Goal: Navigation & Orientation: Find specific page/section

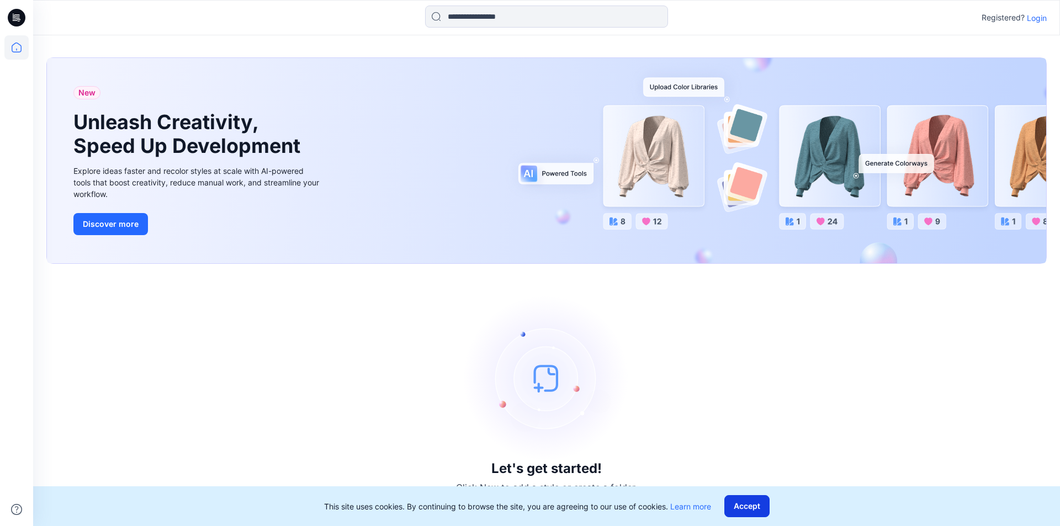
click at [743, 507] on button "Accept" at bounding box center [746, 506] width 45 height 22
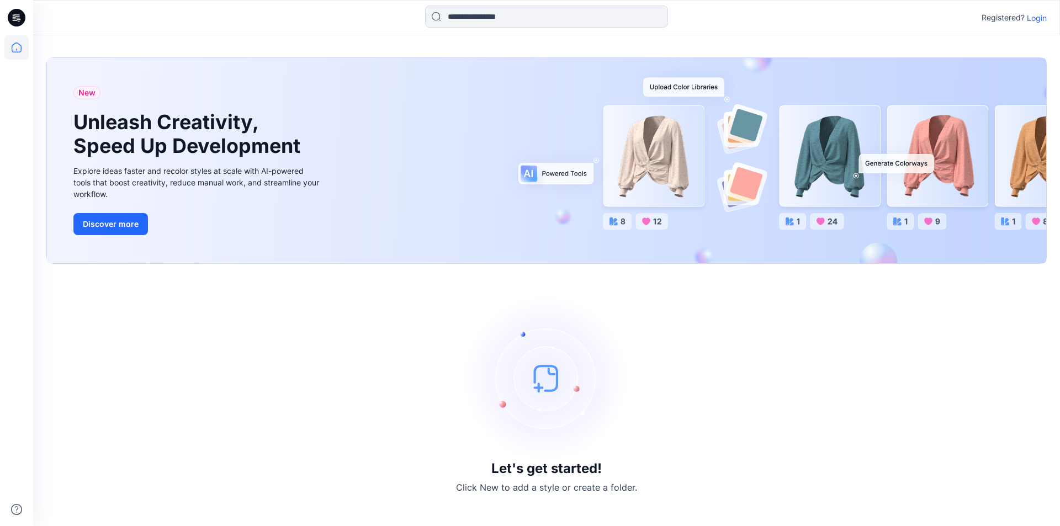
click at [1035, 19] on p "Login" at bounding box center [1037, 18] width 20 height 12
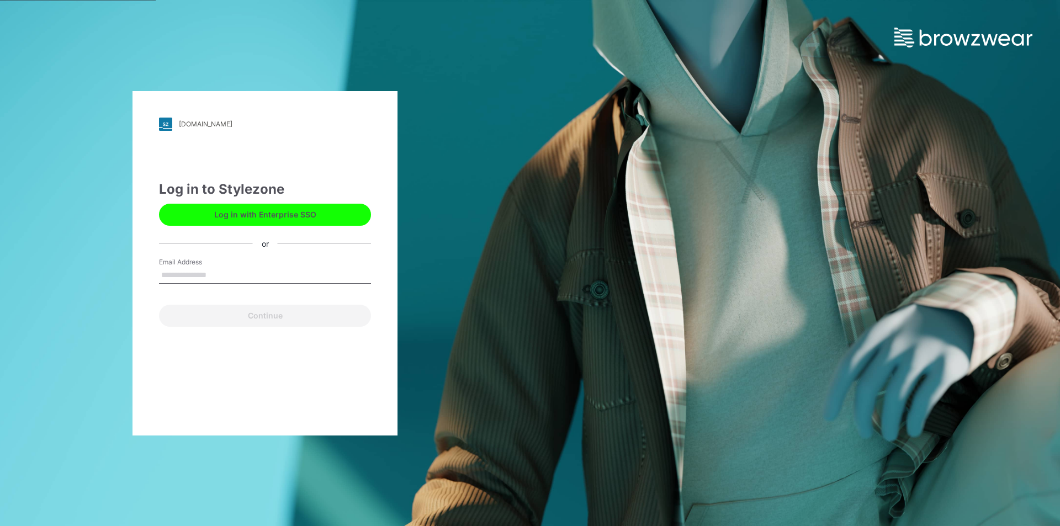
drag, startPoint x: 262, startPoint y: 271, endPoint x: 0, endPoint y: 249, distance: 262.6
click at [0, 249] on div "[DOMAIN_NAME] Loading... Log in to Stylezone Log in with Enterprise SSO or Emai…" at bounding box center [265, 263] width 530 height 526
type input "**********"
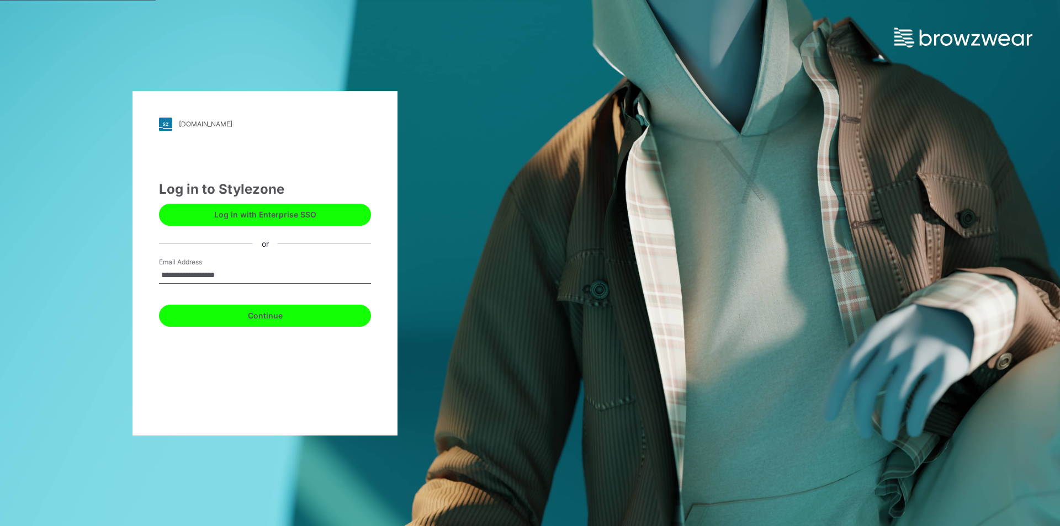
click at [272, 316] on button "Continue" at bounding box center [265, 316] width 212 height 22
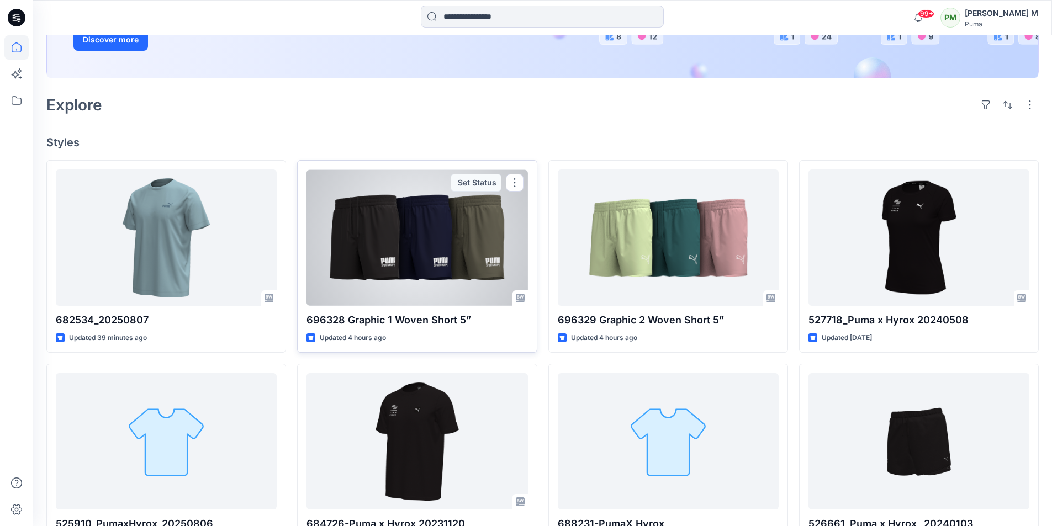
scroll to position [221, 0]
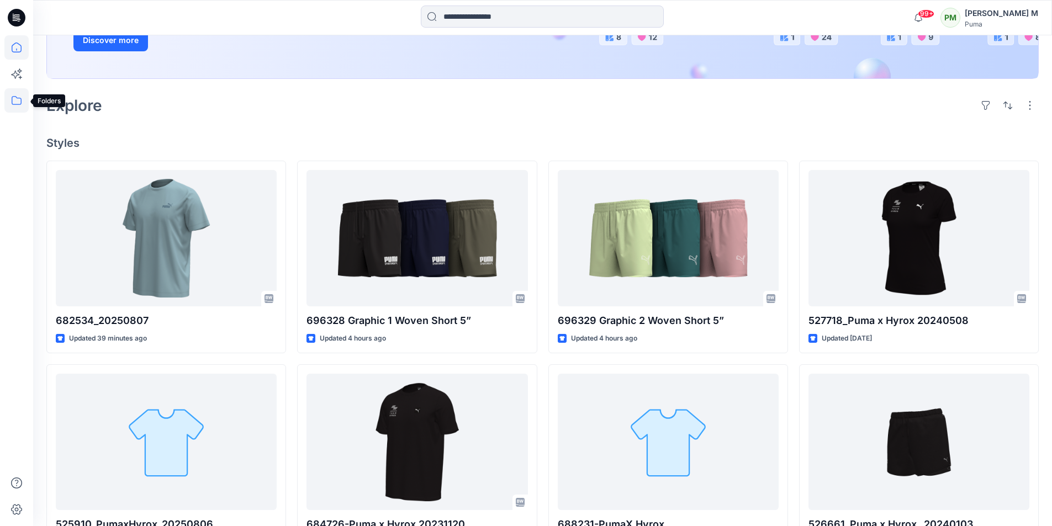
click at [17, 99] on icon at bounding box center [16, 100] width 24 height 24
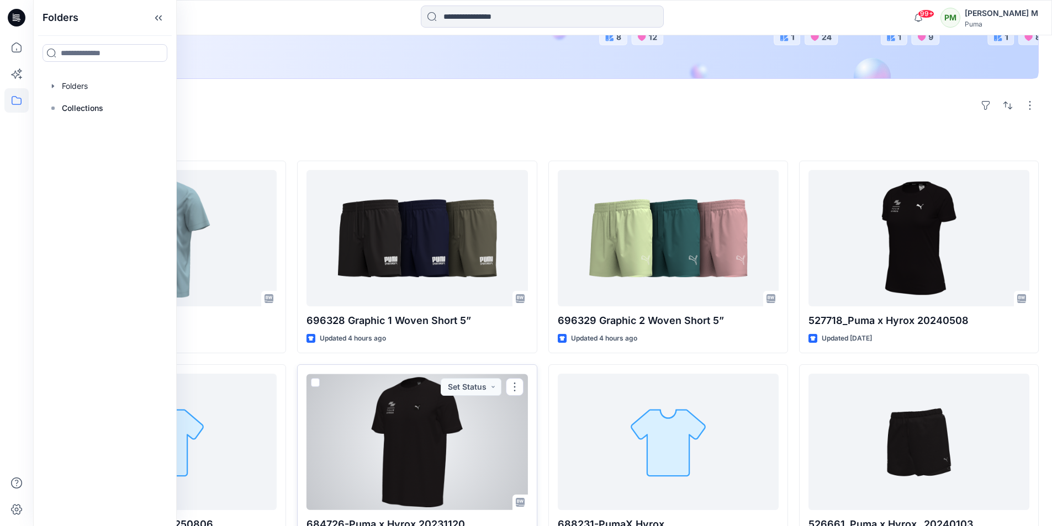
click at [455, 416] on div at bounding box center [416, 442] width 221 height 136
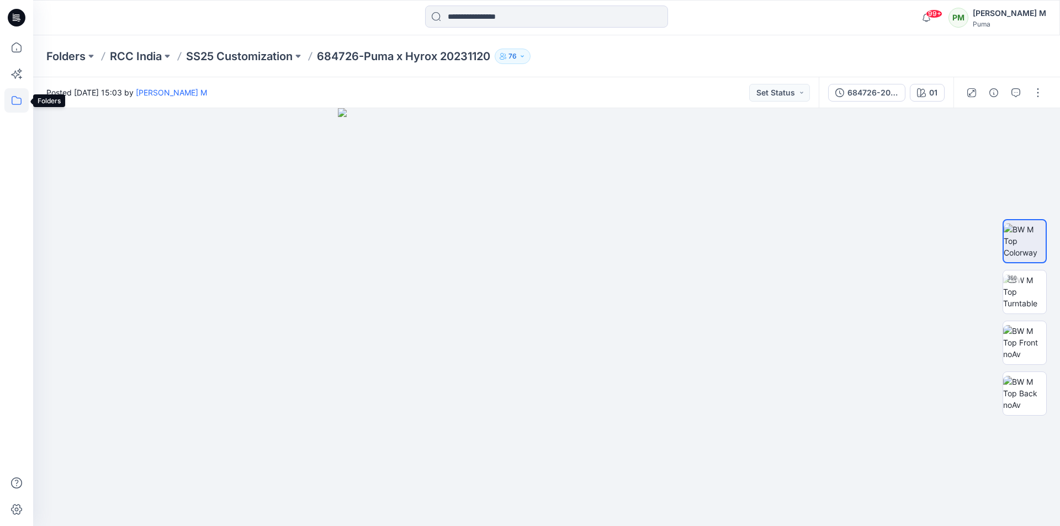
click at [19, 100] on icon at bounding box center [16, 100] width 24 height 24
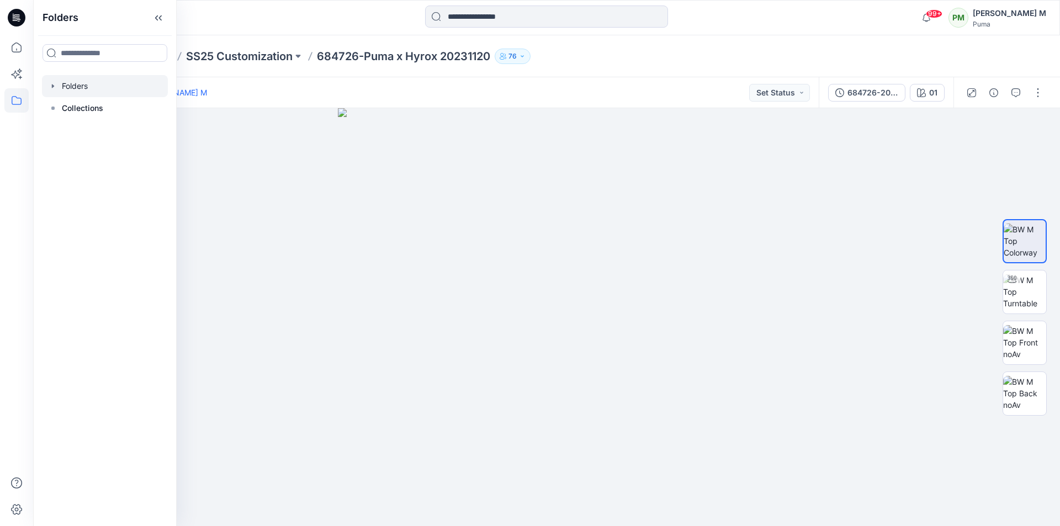
click at [84, 83] on div at bounding box center [105, 86] width 126 height 22
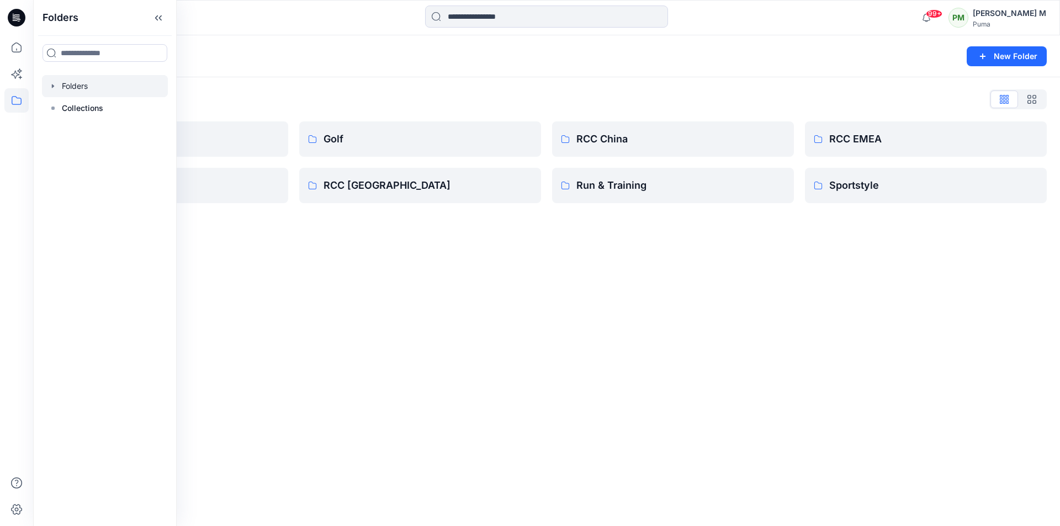
click at [52, 87] on icon "button" at bounding box center [53, 86] width 2 height 4
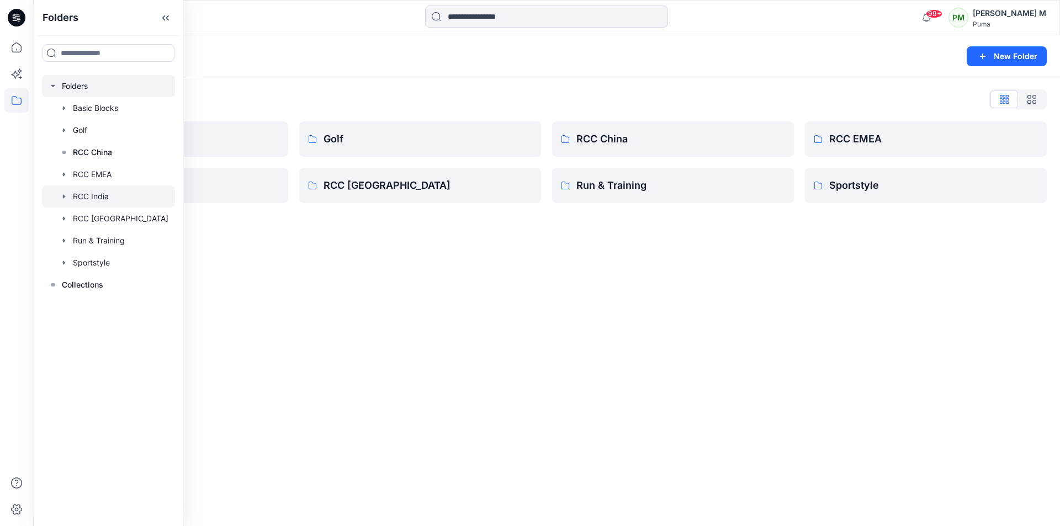
click at [62, 197] on icon "button" at bounding box center [64, 196] width 9 height 9
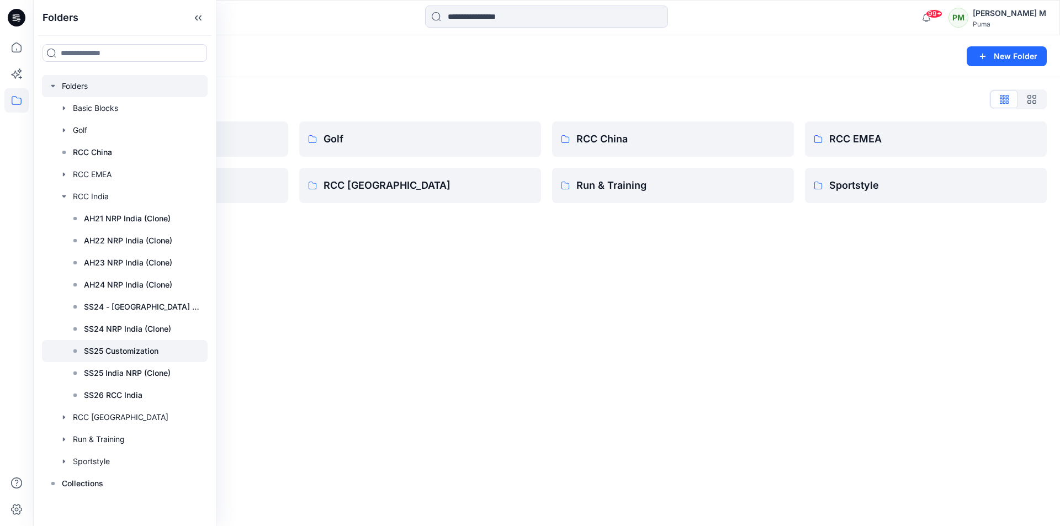
click at [120, 343] on div at bounding box center [125, 351] width 166 height 22
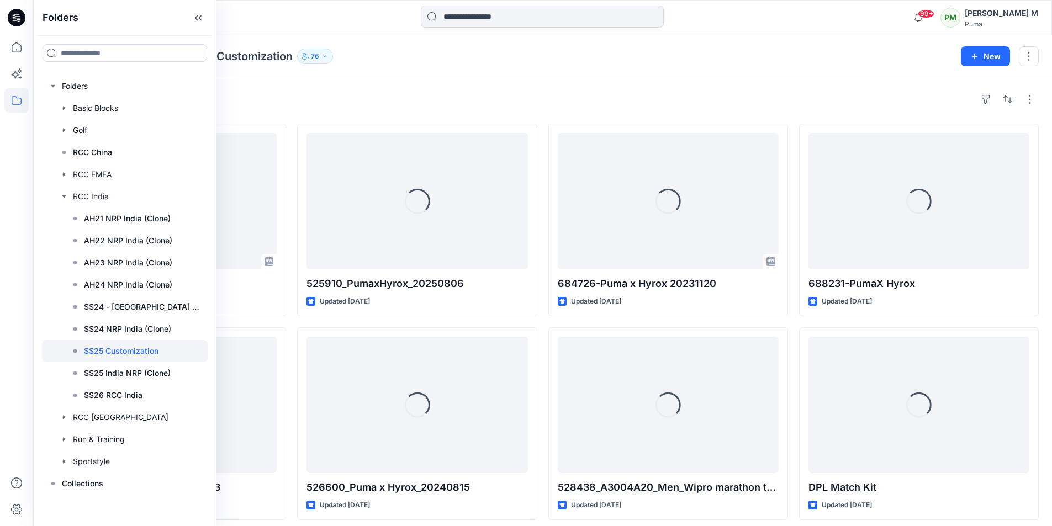
click at [304, 19] on div at bounding box center [542, 18] width 509 height 24
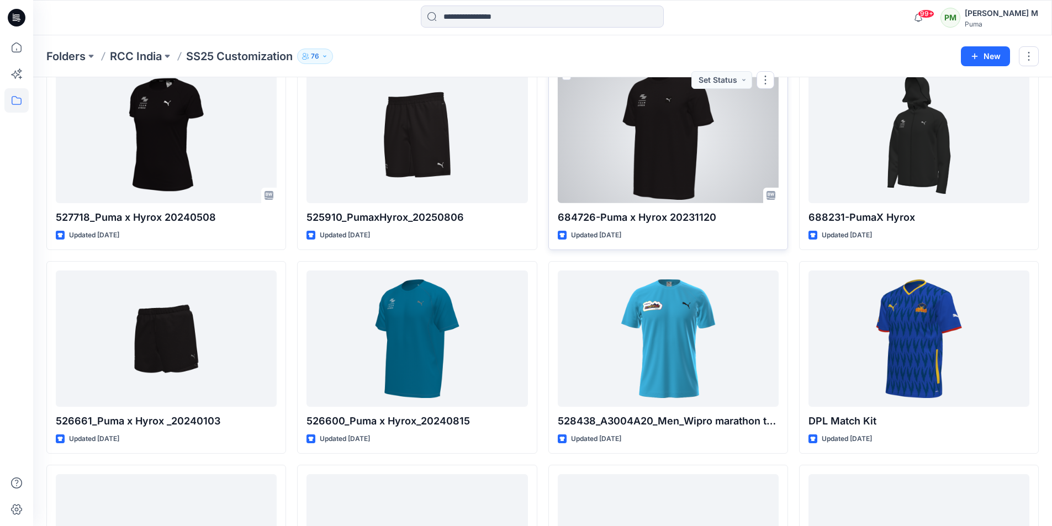
scroll to position [55, 0]
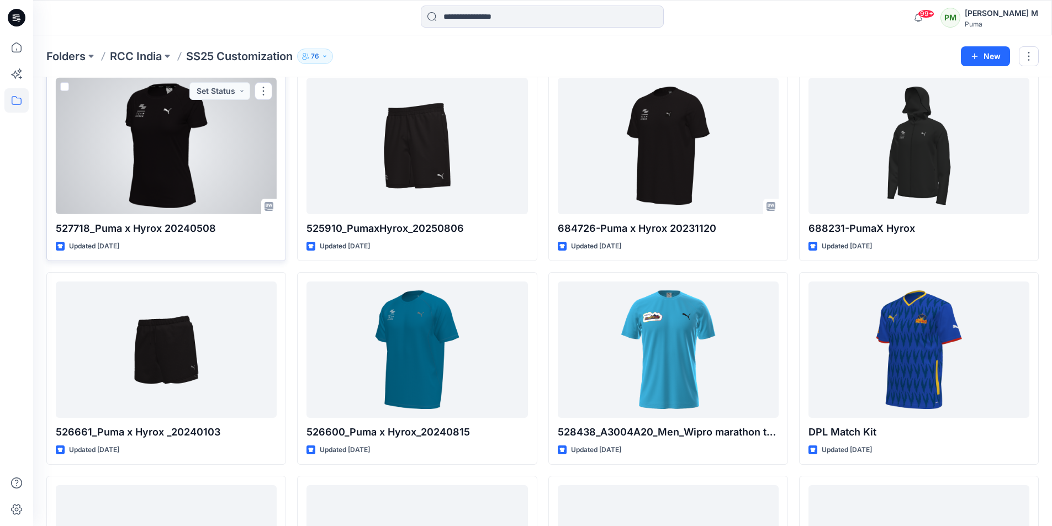
click at [166, 136] on div at bounding box center [166, 146] width 221 height 136
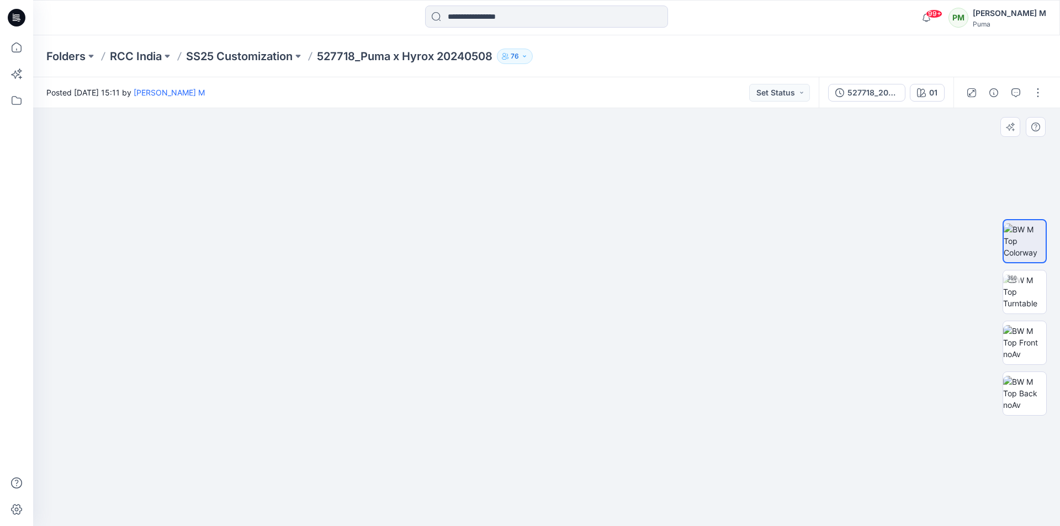
drag, startPoint x: 538, startPoint y: 378, endPoint x: 517, endPoint y: 365, distance: 24.5
click at [517, 367] on img at bounding box center [547, 282] width 552 height 490
click at [1023, 298] on img at bounding box center [1024, 291] width 43 height 35
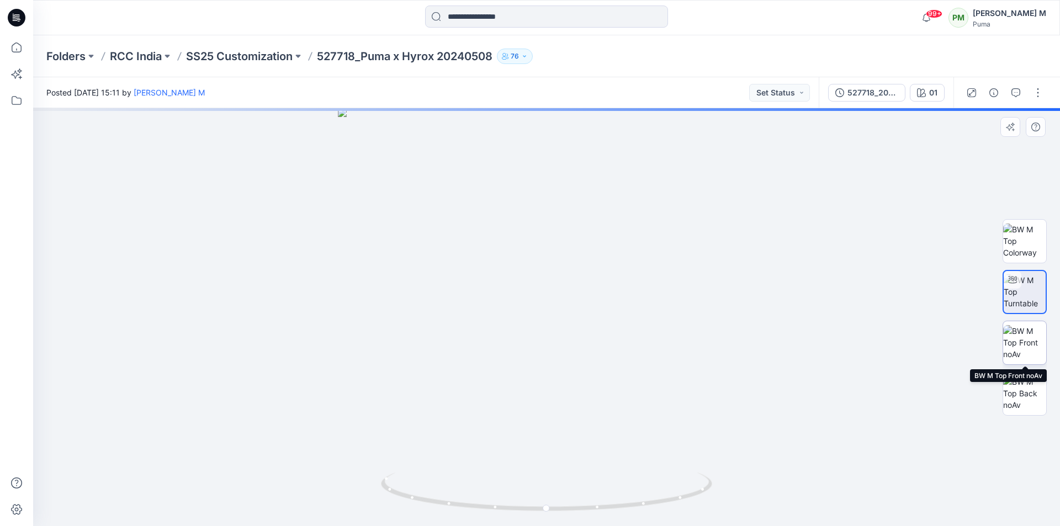
click at [1025, 341] on img at bounding box center [1024, 342] width 43 height 35
